Goal: Find specific page/section: Find specific page/section

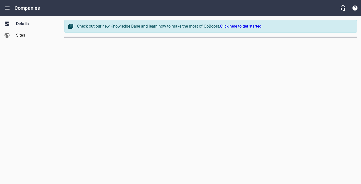
select select "[US_STATE]"
select select "5"
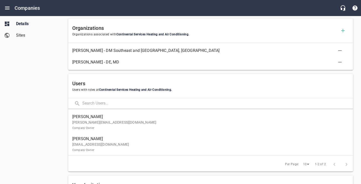
scroll to position [250, 0]
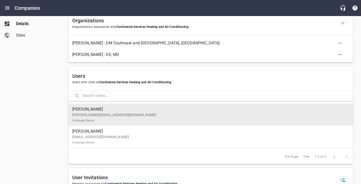
click at [147, 108] on span "[PERSON_NAME]" at bounding box center [208, 109] width 273 height 6
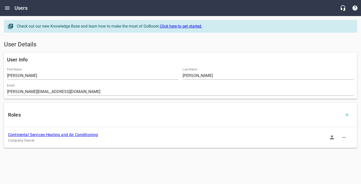
click at [330, 137] on icon "button" at bounding box center [332, 138] width 6 height 6
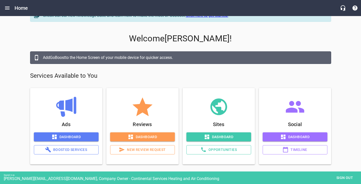
scroll to position [11, 0]
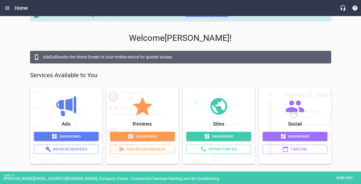
click at [62, 147] on span "Boosted Services" at bounding box center [66, 149] width 56 height 6
